Goal: Transaction & Acquisition: Purchase product/service

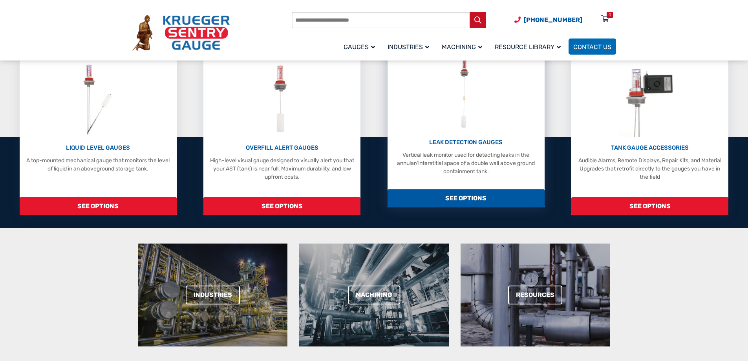
scroll to position [157, 0]
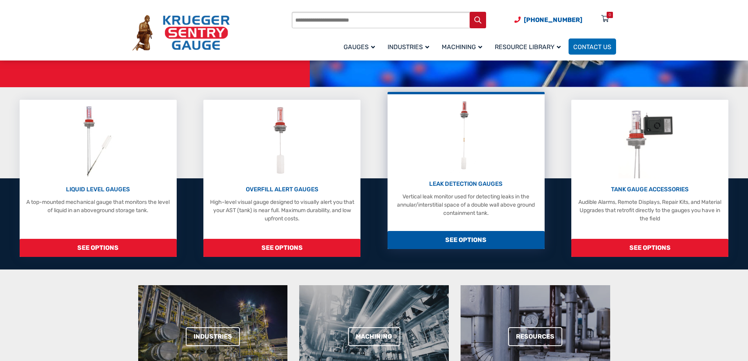
click at [465, 238] on span "SEE OPTIONS" at bounding box center [466, 240] width 157 height 18
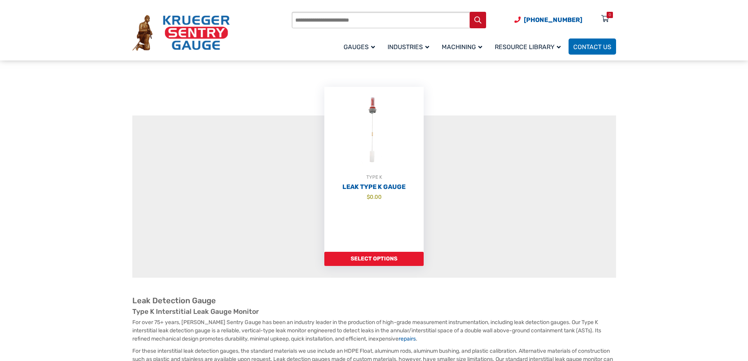
scroll to position [79, 0]
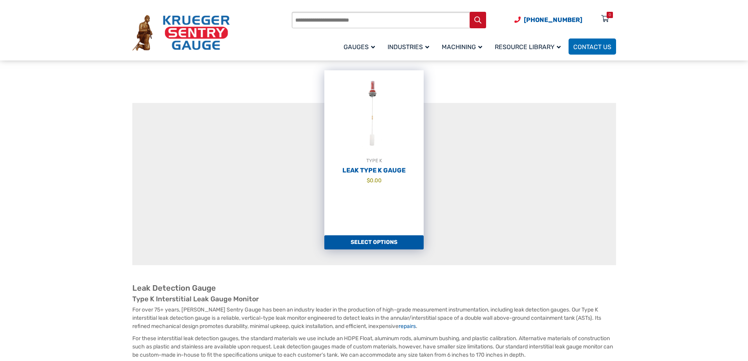
click at [379, 243] on link "Select options" at bounding box center [373, 242] width 99 height 14
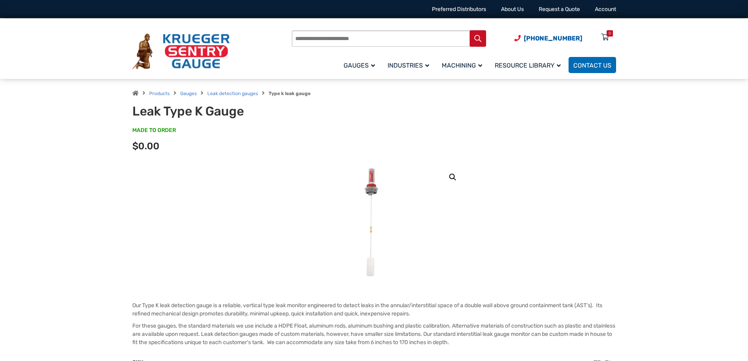
click at [369, 193] on img at bounding box center [374, 223] width 48 height 118
click at [448, 174] on link "🔍" at bounding box center [453, 177] width 14 height 14
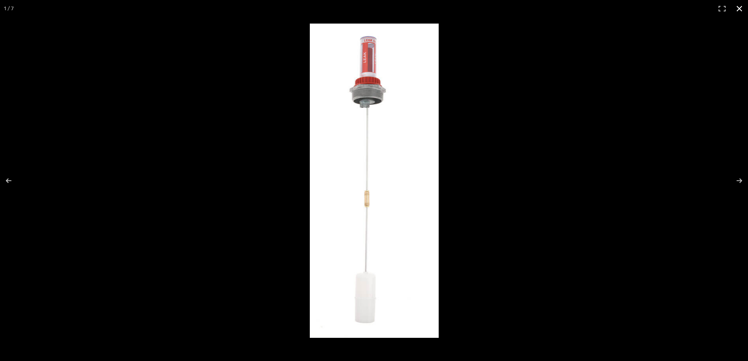
click at [742, 13] on button "Close (Esc)" at bounding box center [739, 8] width 17 height 17
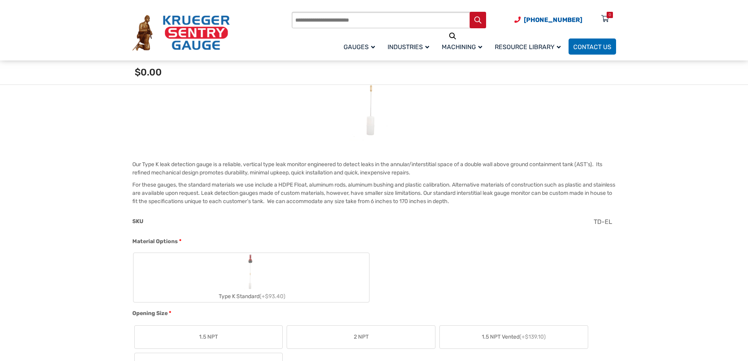
scroll to position [275, 0]
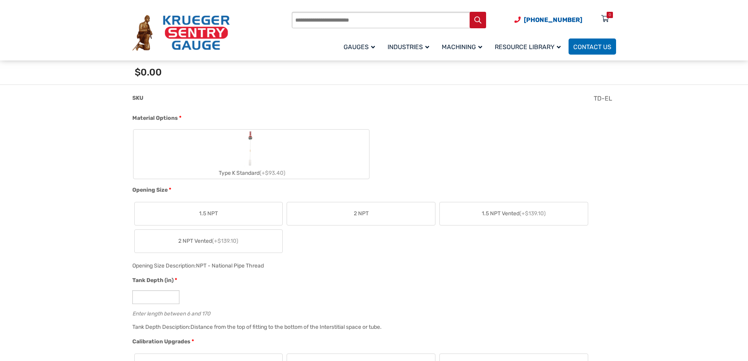
click at [262, 141] on label "Type K Standard (+$93.40)" at bounding box center [252, 154] width 236 height 49
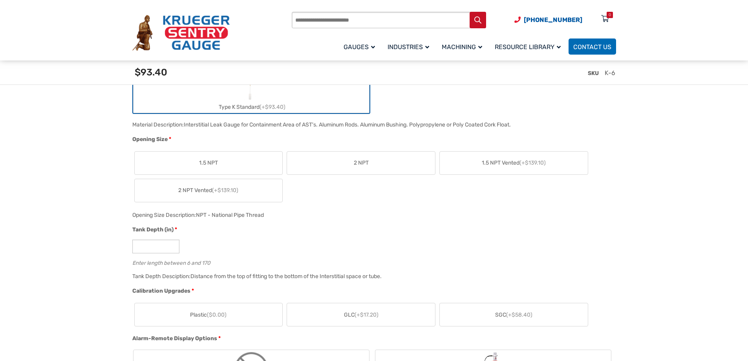
scroll to position [353, 0]
click at [333, 155] on label "2 NPT" at bounding box center [361, 161] width 148 height 23
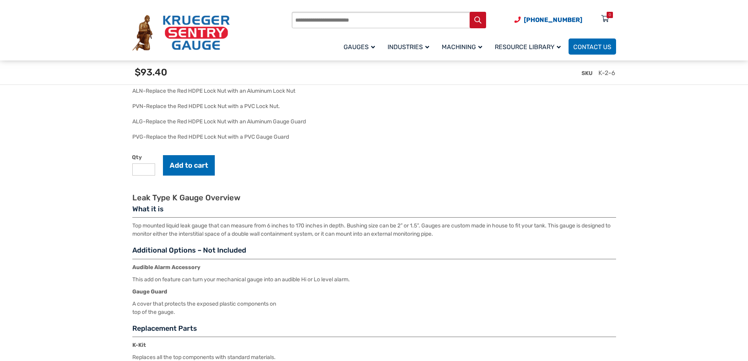
scroll to position [1110, 0]
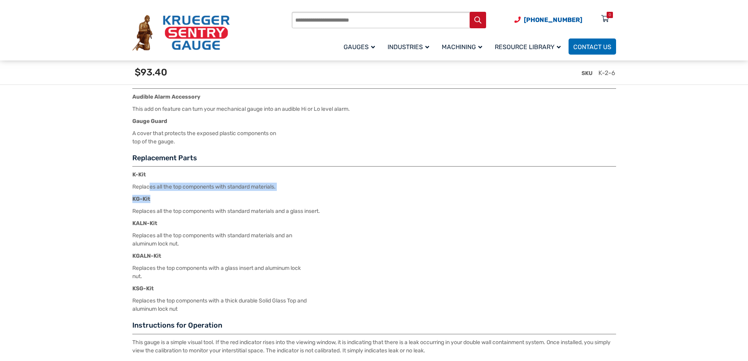
drag, startPoint x: 150, startPoint y: 188, endPoint x: 316, endPoint y: 198, distance: 165.6
click at [304, 196] on div "Replacement Parts K-Kit Replaces all the top components with standard materials…" at bounding box center [374, 234] width 484 height 160
drag, startPoint x: 331, startPoint y: 198, endPoint x: 349, endPoint y: 207, distance: 19.5
click at [331, 199] on p "KG-Kit" at bounding box center [374, 199] width 484 height 8
drag, startPoint x: 355, startPoint y: 208, endPoint x: 354, endPoint y: 215, distance: 7.1
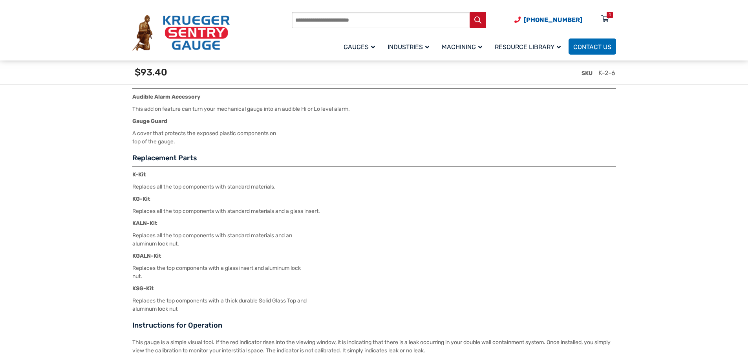
click at [355, 208] on div "Replacement Parts K-Kit Replaces all the top components with standard materials…" at bounding box center [374, 234] width 484 height 160
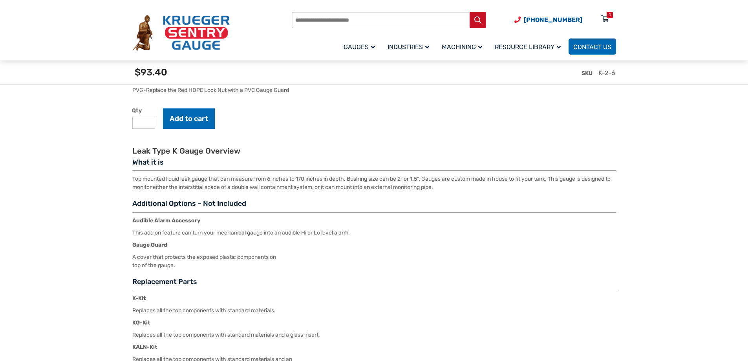
scroll to position [914, 0]
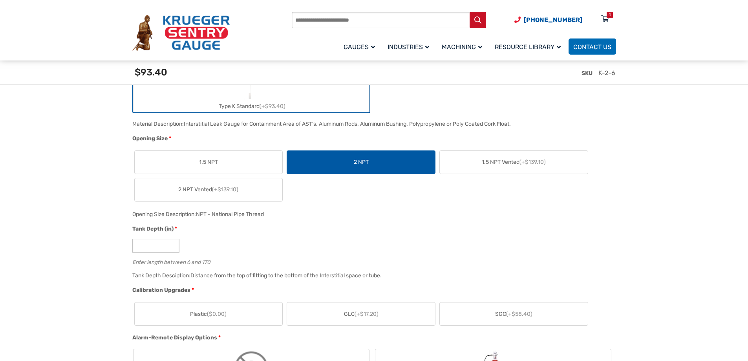
scroll to position [286, 0]
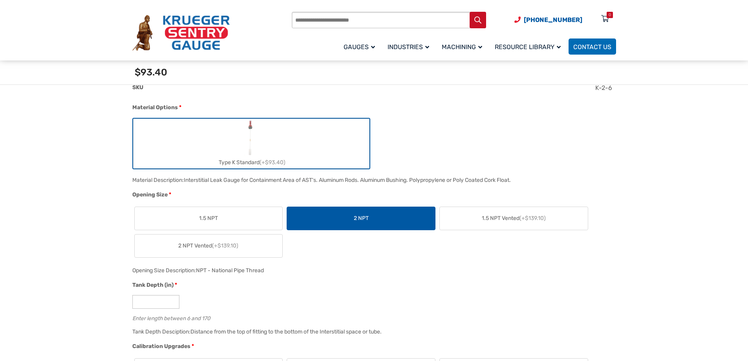
click at [217, 234] on label "2 NPT Vented (+$139.10)" at bounding box center [209, 245] width 148 height 23
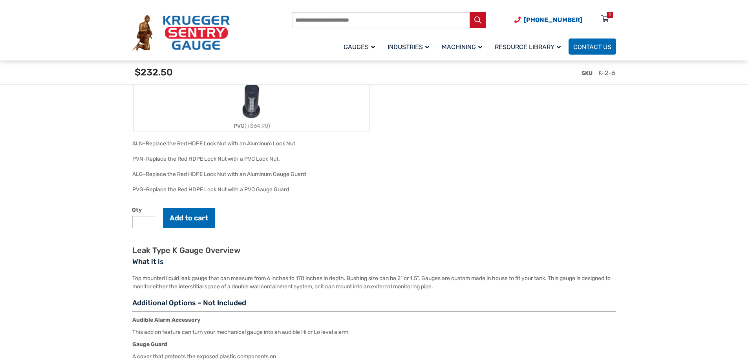
scroll to position [992, 0]
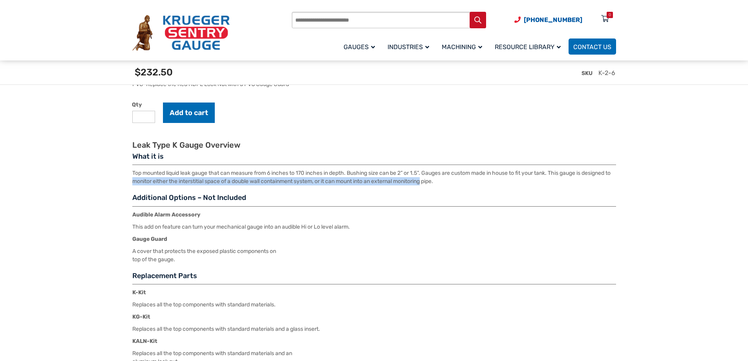
drag, startPoint x: 161, startPoint y: 181, endPoint x: 501, endPoint y: 190, distance: 340.6
click at [461, 185] on p "Top mounted liquid leak gauge that can measure from 6 inches to 170 inches in d…" at bounding box center [374, 177] width 484 height 16
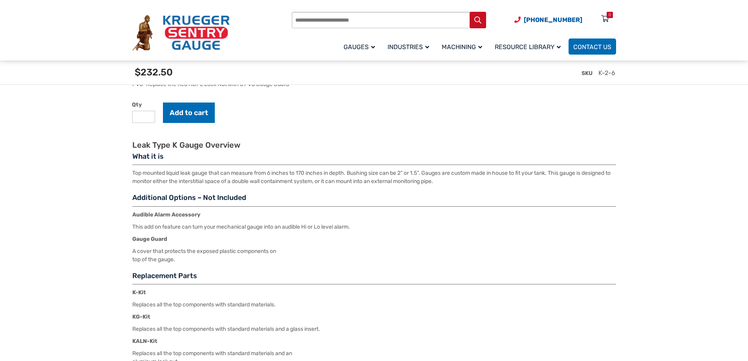
click at [535, 192] on div "Leak Type K Gauge Overview What it is Top mounted liquid leak gauge that can me…" at bounding box center [374, 306] width 484 height 332
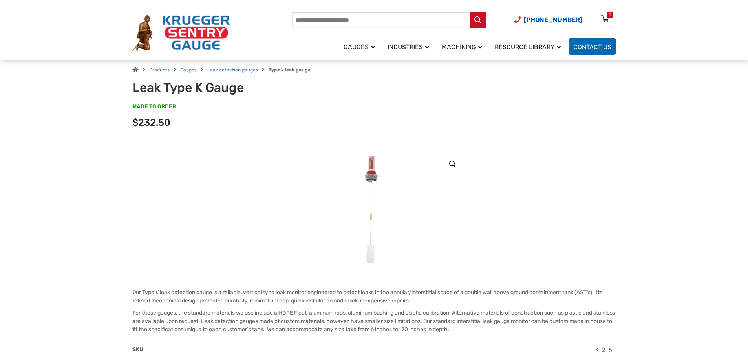
scroll to position [0, 0]
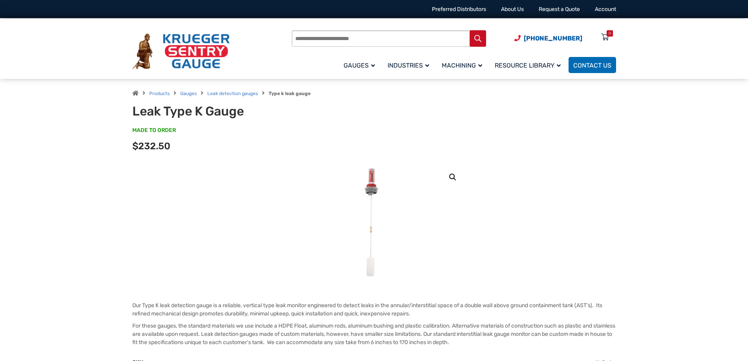
click at [451, 180] on link "🔍" at bounding box center [453, 177] width 14 height 14
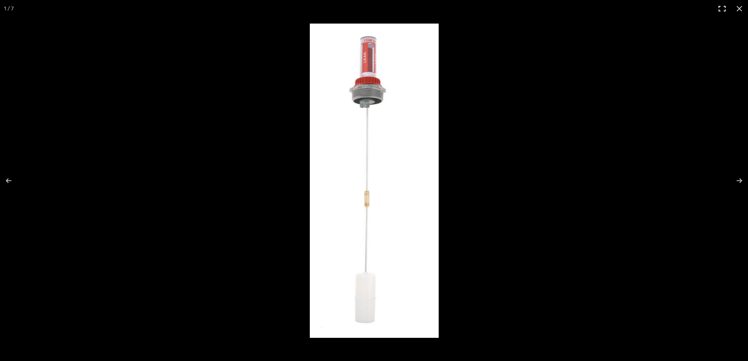
click at [720, 9] on button "Toggle fullscreen" at bounding box center [722, 8] width 17 height 17
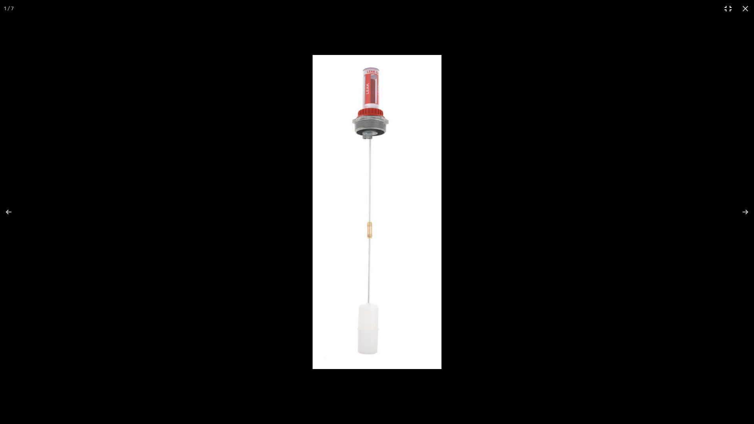
click at [731, 11] on button "Toggle fullscreen" at bounding box center [727, 8] width 17 height 17
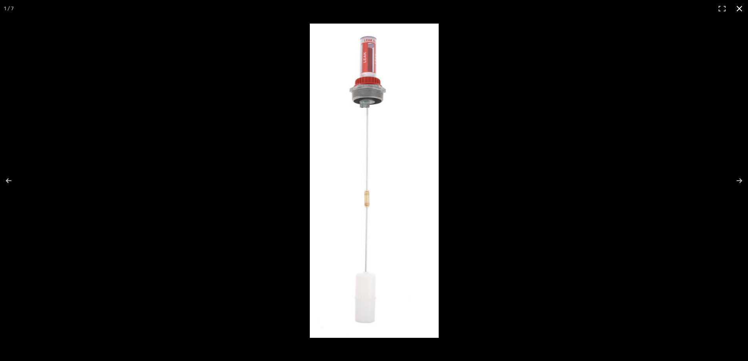
click at [741, 9] on button "Close (Esc)" at bounding box center [739, 8] width 17 height 17
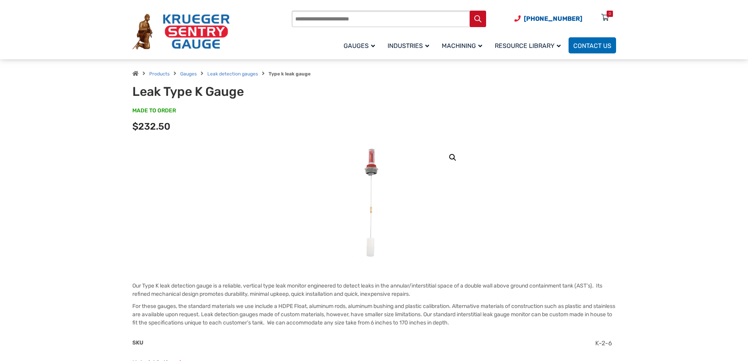
scroll to position [39, 0]
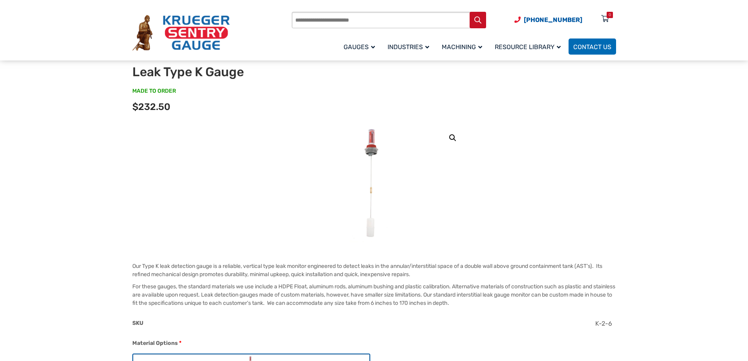
click at [375, 164] on img at bounding box center [374, 183] width 48 height 118
click at [455, 138] on link "🔍" at bounding box center [453, 138] width 14 height 14
